Goal: Task Accomplishment & Management: Use online tool/utility

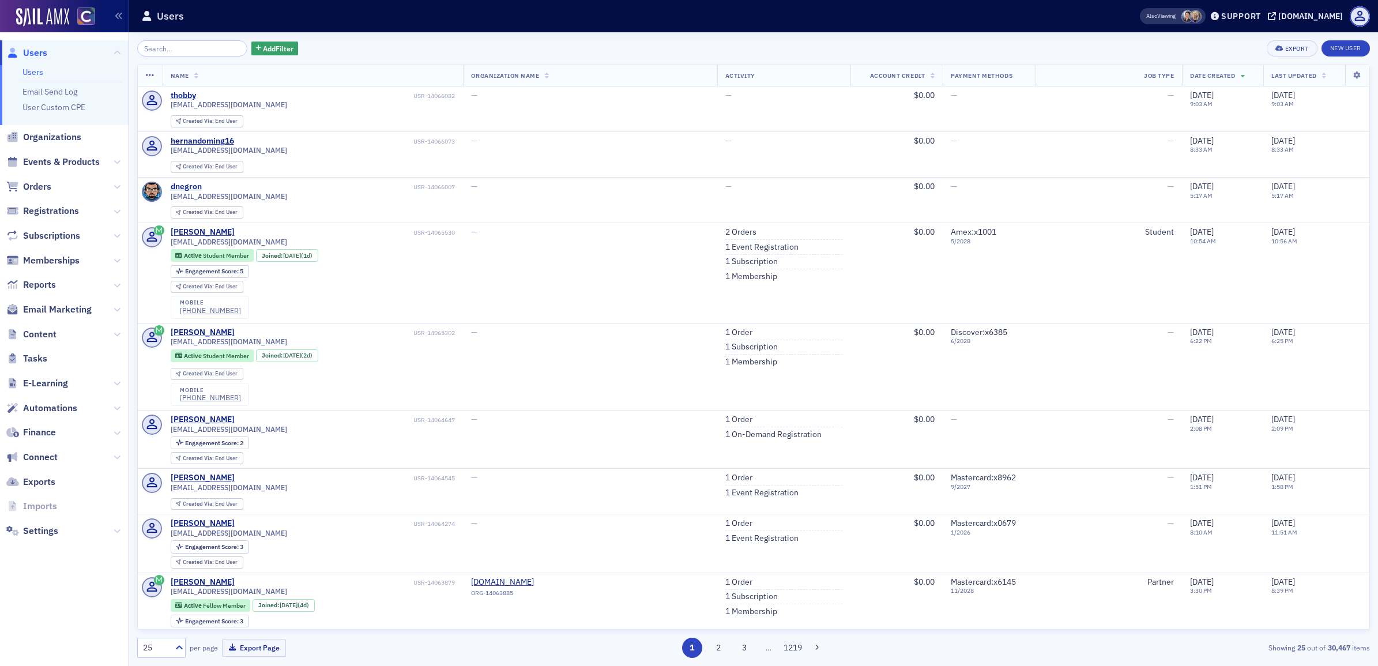
click at [59, 427] on span "Finance" at bounding box center [64, 432] width 129 height 25
click at [37, 431] on span "Finance" at bounding box center [39, 432] width 33 height 13
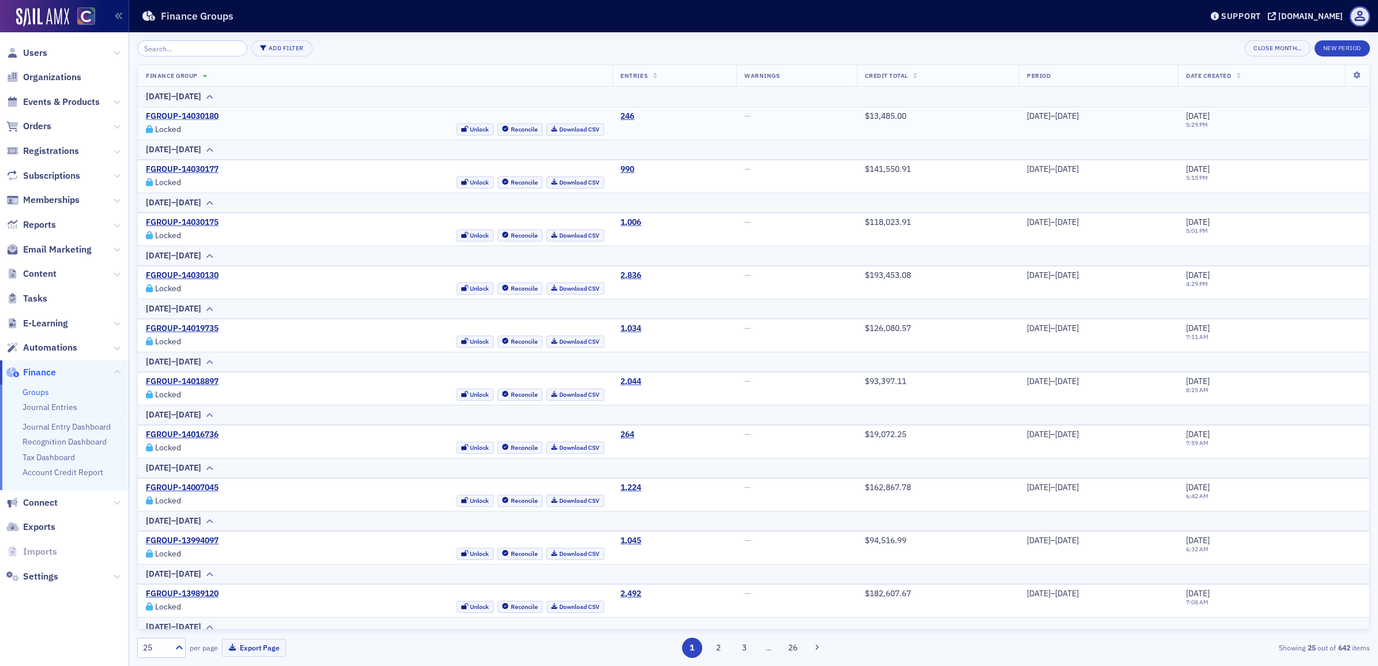
click at [199, 119] on link "FGROUP-14030180" at bounding box center [182, 116] width 73 height 10
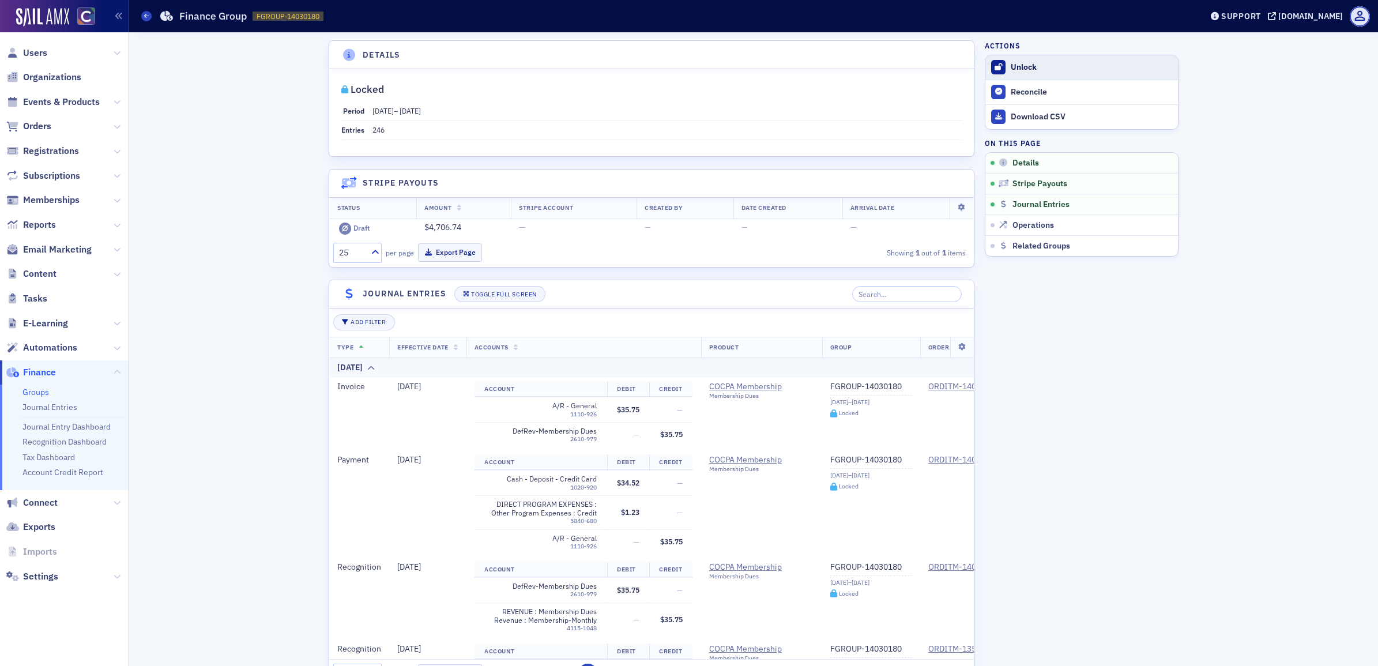
click at [1000, 68] on button "Unlock" at bounding box center [1081, 67] width 193 height 24
